Goal: Task Accomplishment & Management: Use online tool/utility

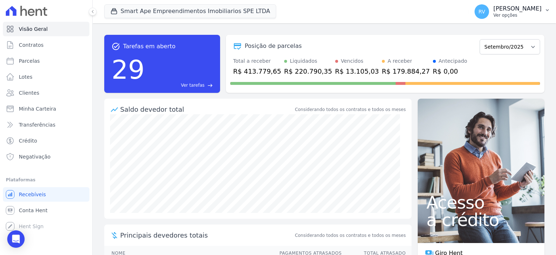
click at [518, 14] on p "Ver opções" at bounding box center [518, 15] width 48 height 6
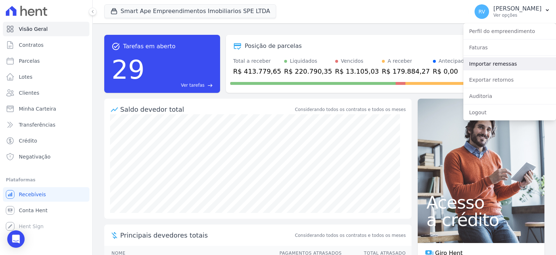
click at [485, 65] on link "Importar remessas" at bounding box center [510, 63] width 93 height 13
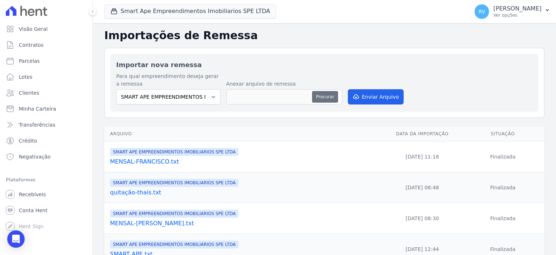
click at [329, 98] on button "Procurar" at bounding box center [325, 97] width 26 height 12
type input "quitação-paulo.txt"
click at [384, 102] on button "Enviar Arquivo" at bounding box center [376, 96] width 56 height 15
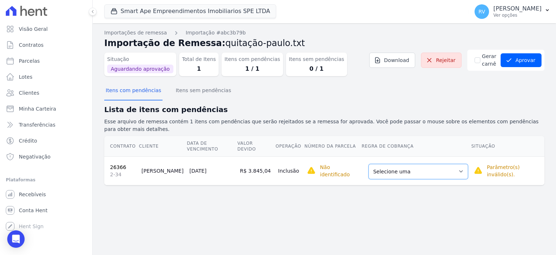
click at [418, 164] on select "Selecione uma Nova Parcela Avulsa Parcela Avulsa Existente Parcela Normal (9 X …" at bounding box center [419, 171] width 100 height 15
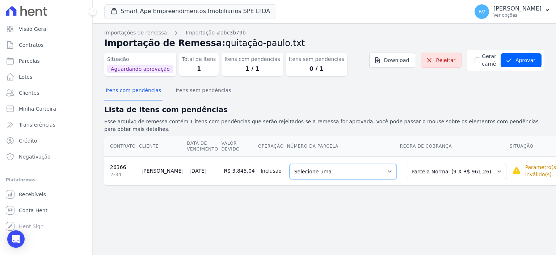
click at [335, 167] on select "Selecione uma 6 - 10/10/2025 - R$ 961,26 - Agendado 7 - 10/11/2025 - R$ 961,26 …" at bounding box center [343, 171] width 107 height 15
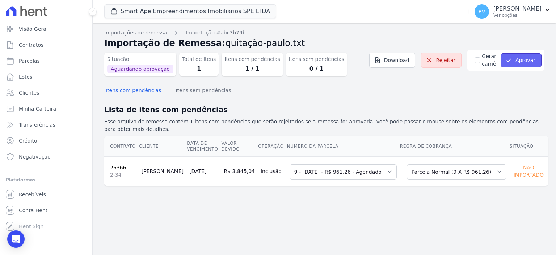
click at [537, 64] on button "Aprovar" at bounding box center [521, 60] width 41 height 14
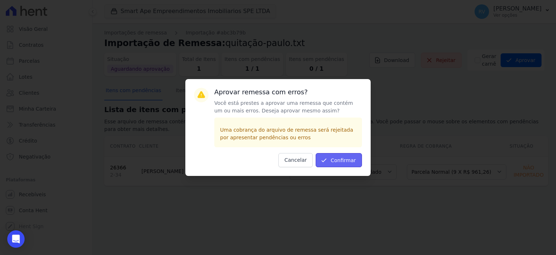
click at [346, 162] on button "Confirmar" at bounding box center [339, 160] width 46 height 14
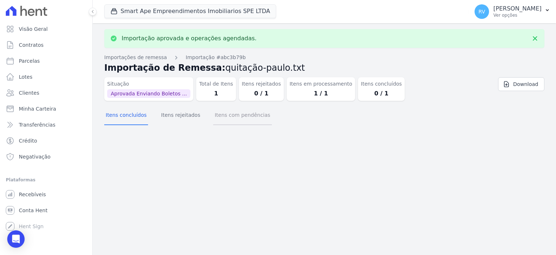
click at [246, 116] on button "Itens com pendências" at bounding box center [242, 115] width 58 height 19
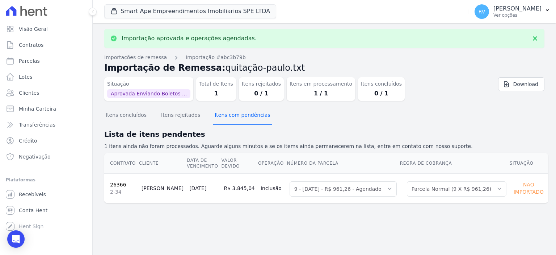
click at [257, 108] on button "Itens com pendências" at bounding box center [242, 115] width 58 height 19
click at [241, 115] on button "Itens com pendências" at bounding box center [242, 115] width 58 height 19
click at [243, 110] on button "Itens com pendências" at bounding box center [242, 115] width 58 height 19
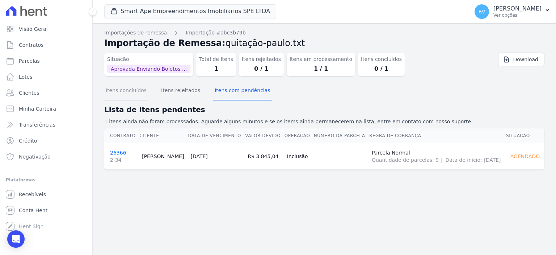
click at [128, 96] on button "Itens concluídos" at bounding box center [126, 91] width 44 height 19
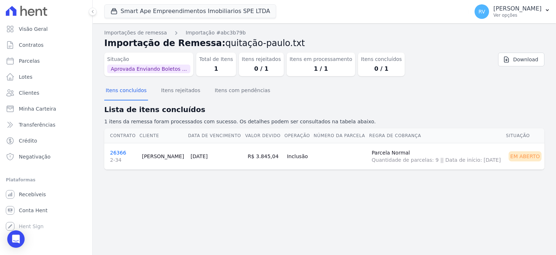
click at [119, 154] on link "26366 2-34" at bounding box center [123, 157] width 26 height 14
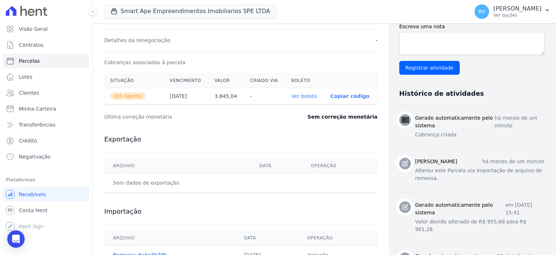
scroll to position [217, 0]
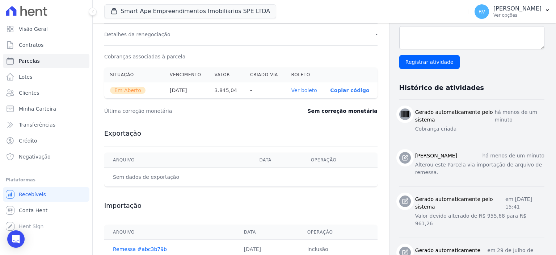
click at [306, 89] on link "Ver boleto" at bounding box center [305, 90] width 26 height 6
click at [526, 11] on p "[PERSON_NAME]" at bounding box center [518, 8] width 48 height 7
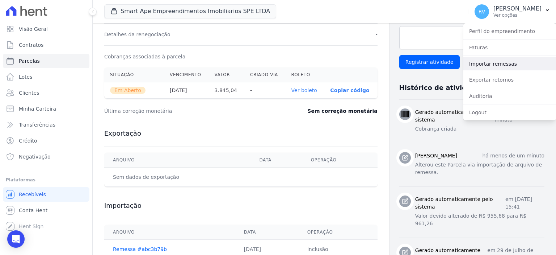
click at [485, 63] on link "Importar remessas" at bounding box center [510, 63] width 93 height 13
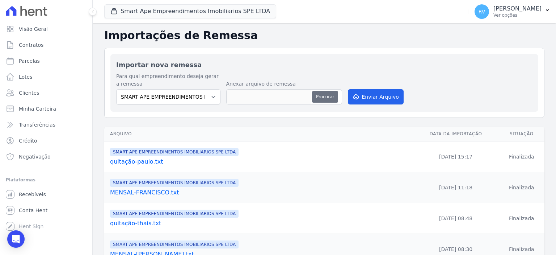
click at [332, 101] on button "Procurar" at bounding box center [325, 97] width 26 height 12
type input "ANTECIPAÇÃO-ANDERSON.txt"
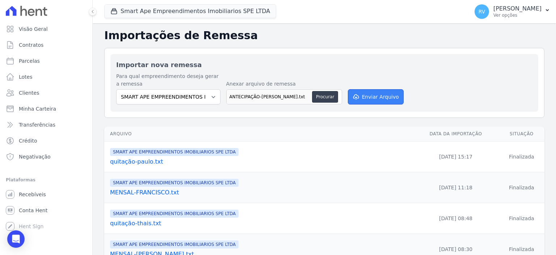
click at [372, 96] on button "Enviar Arquivo" at bounding box center [376, 96] width 56 height 15
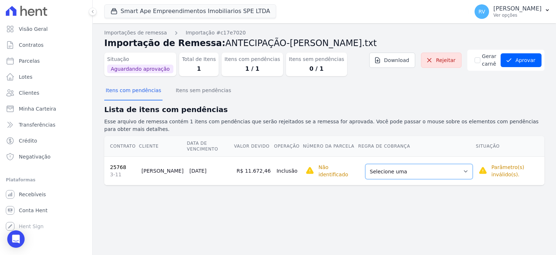
drag, startPoint x: 442, startPoint y: 156, endPoint x: 437, endPoint y: 160, distance: 6.4
click at [442, 164] on select "Selecione uma Nova Parcela Avulsa Parcela Avulsa Existente Parcela Normal (34 X…" at bounding box center [420, 171] width 108 height 15
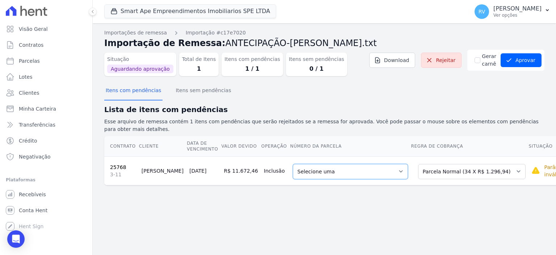
drag, startPoint x: 301, startPoint y: 163, endPoint x: 349, endPoint y: 161, distance: 47.1
click at [348, 164] on select "Selecione uma 6 - 20/10/2025 - R$ 1.296,94 - Agendado 7 - 20/11/2025 - R$ 1.296…" at bounding box center [350, 171] width 115 height 15
click at [527, 60] on button "Aprovar" at bounding box center [521, 60] width 41 height 14
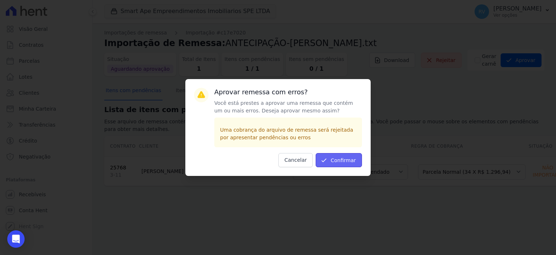
click at [356, 158] on button "Confirmar" at bounding box center [339, 160] width 46 height 14
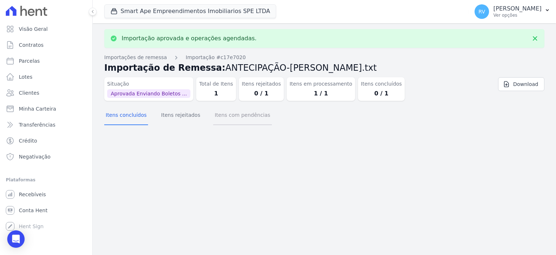
click at [244, 118] on button "Itens com pendências" at bounding box center [242, 115] width 58 height 19
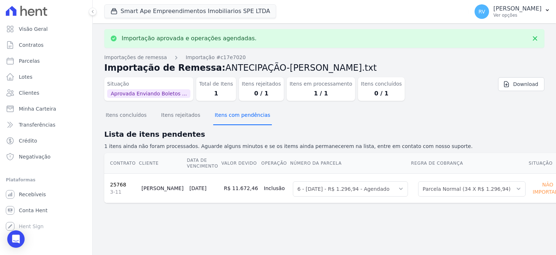
click at [242, 113] on button "Itens com pendências" at bounding box center [242, 115] width 58 height 19
click at [241, 117] on button "Itens com pendências" at bounding box center [242, 115] width 58 height 19
click at [227, 116] on button "Itens com pendências" at bounding box center [242, 115] width 58 height 19
click at [227, 109] on button "Itens com pendências" at bounding box center [242, 115] width 58 height 19
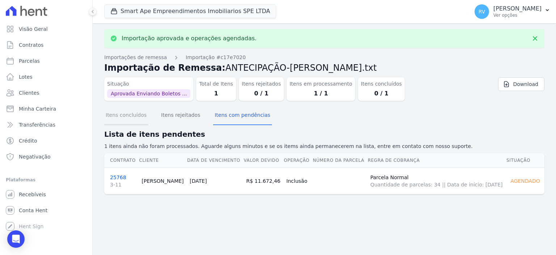
click at [126, 114] on button "Itens concluídos" at bounding box center [126, 115] width 44 height 19
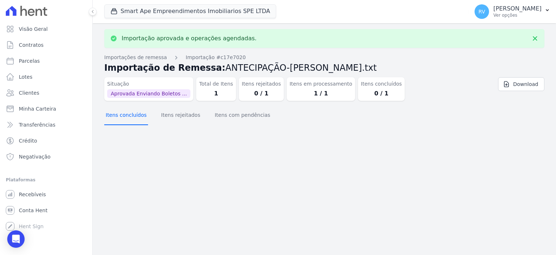
click at [122, 115] on button "Itens concluídos" at bounding box center [126, 115] width 44 height 19
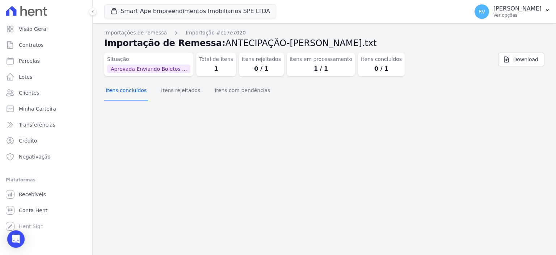
click at [129, 89] on button "Itens concluídos" at bounding box center [126, 91] width 44 height 19
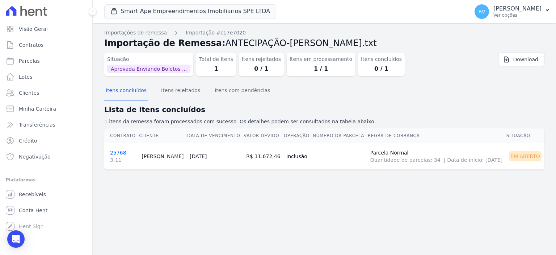
click at [116, 150] on link "25768 3-11" at bounding box center [123, 157] width 26 height 14
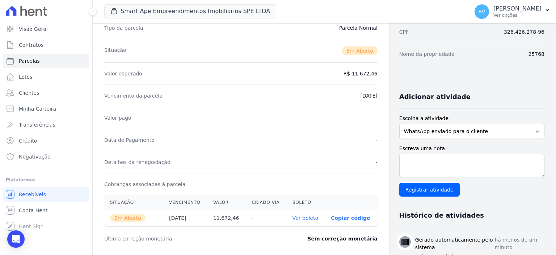
scroll to position [217, 0]
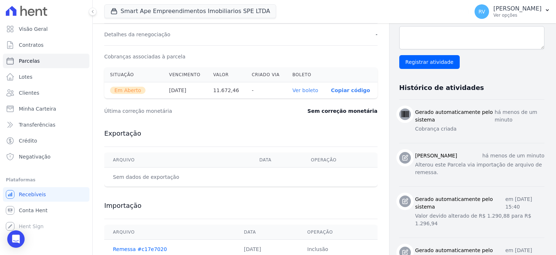
click at [308, 88] on link "Ver boleto" at bounding box center [306, 90] width 26 height 6
